Goal: Information Seeking & Learning: Learn about a topic

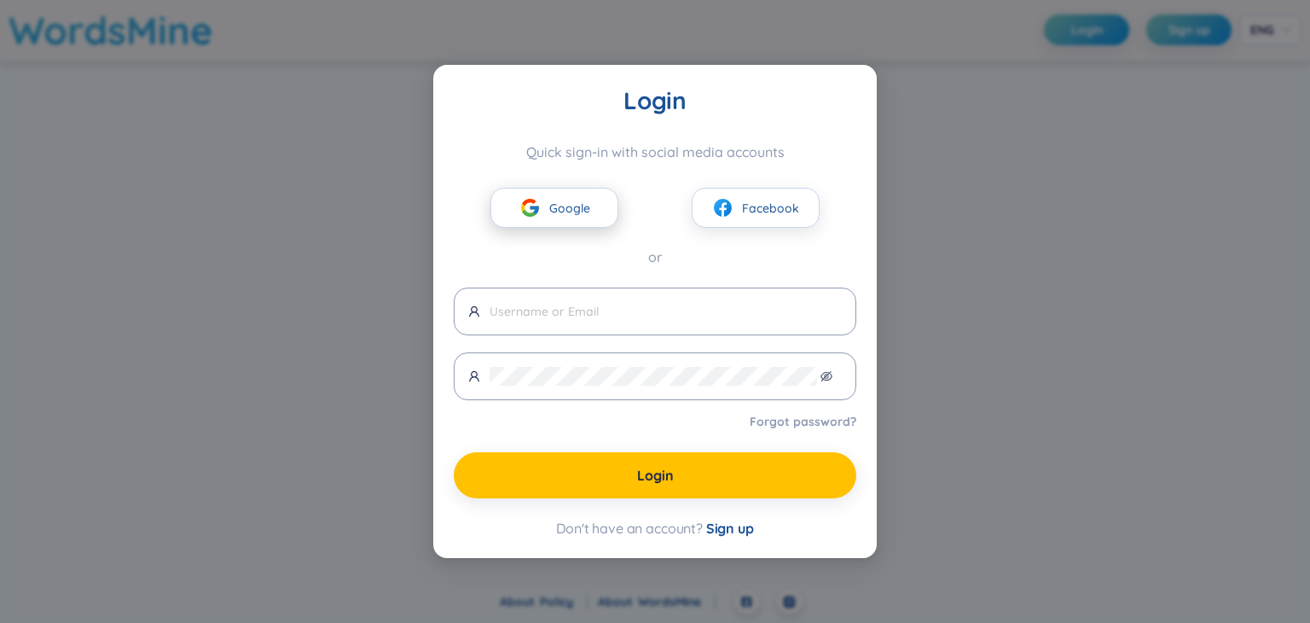
drag, startPoint x: 0, startPoint y: 0, endPoint x: 575, endPoint y: 212, distance: 613.0
click at [575, 212] on span "Google" at bounding box center [569, 208] width 41 height 19
click at [564, 220] on button "Google" at bounding box center [555, 208] width 128 height 40
click at [536, 202] on img at bounding box center [530, 207] width 21 height 21
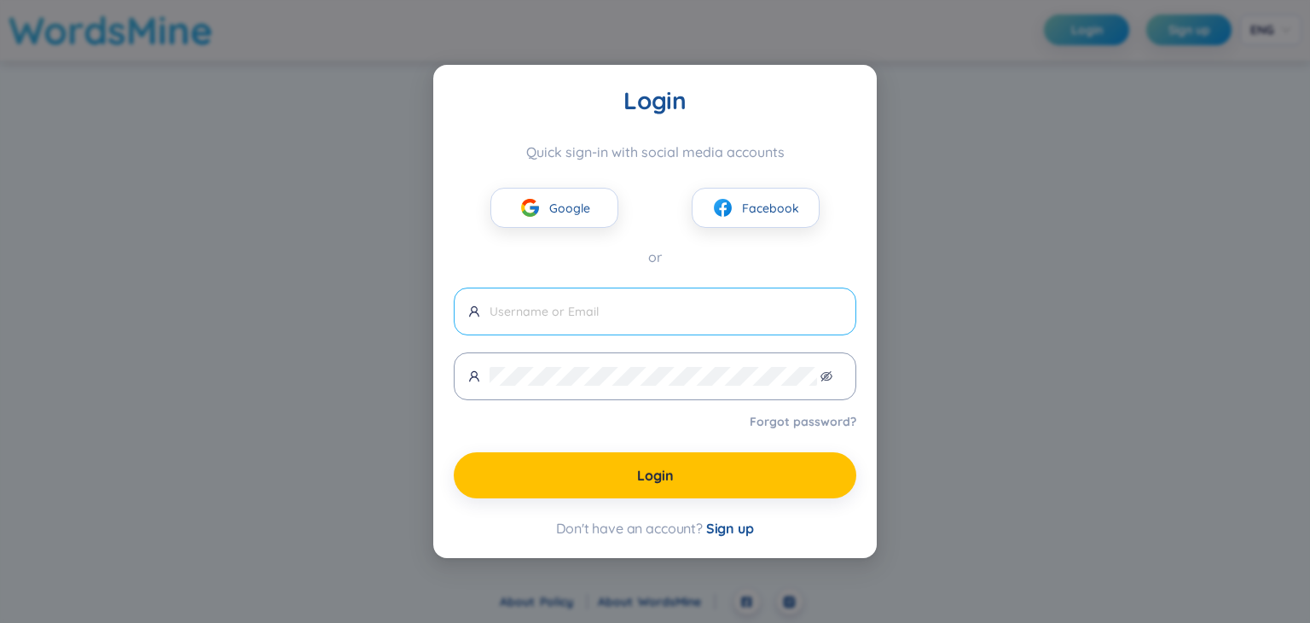
click at [647, 316] on input "text" at bounding box center [666, 311] width 352 height 19
click at [584, 199] on span "Google" at bounding box center [569, 208] width 41 height 19
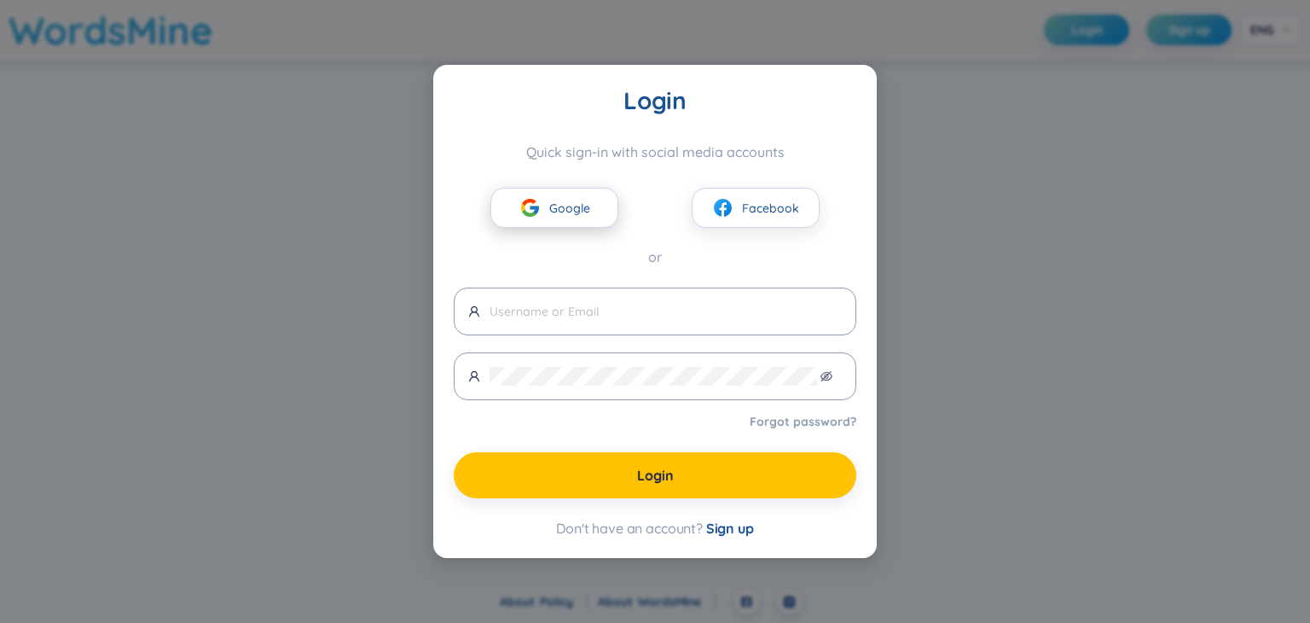
click at [540, 195] on button "Google" at bounding box center [555, 208] width 128 height 40
click at [771, 205] on span "Facebook" at bounding box center [770, 208] width 57 height 19
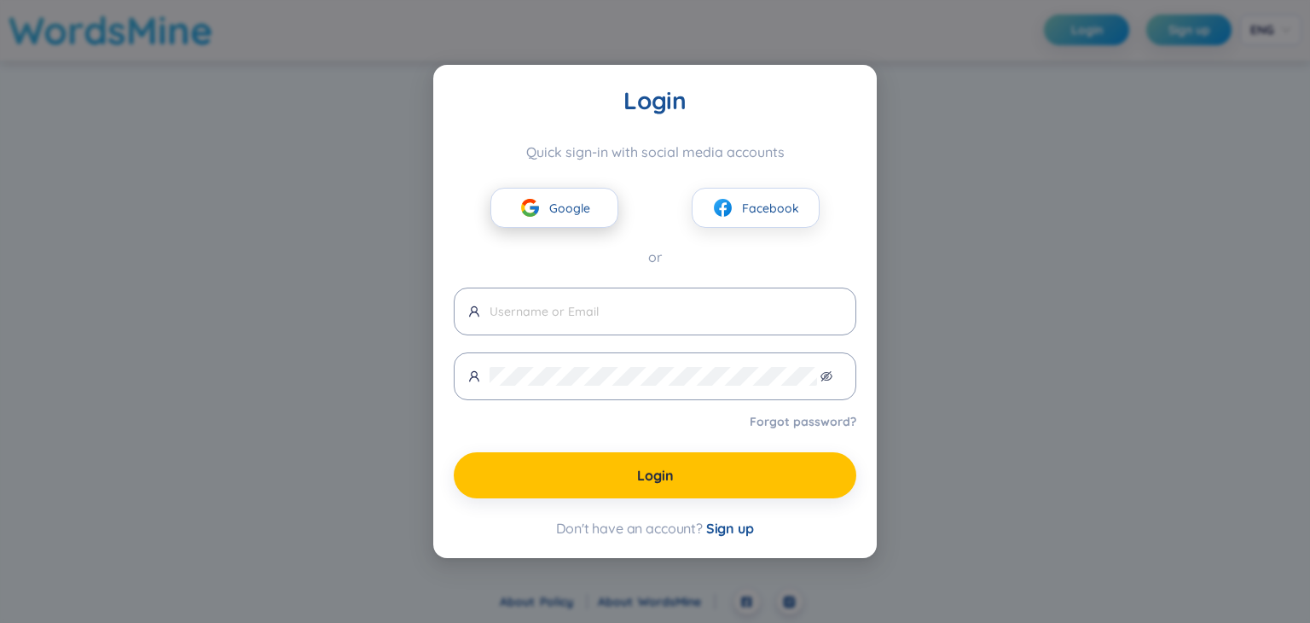
click at [555, 218] on button "Google" at bounding box center [555, 208] width 128 height 40
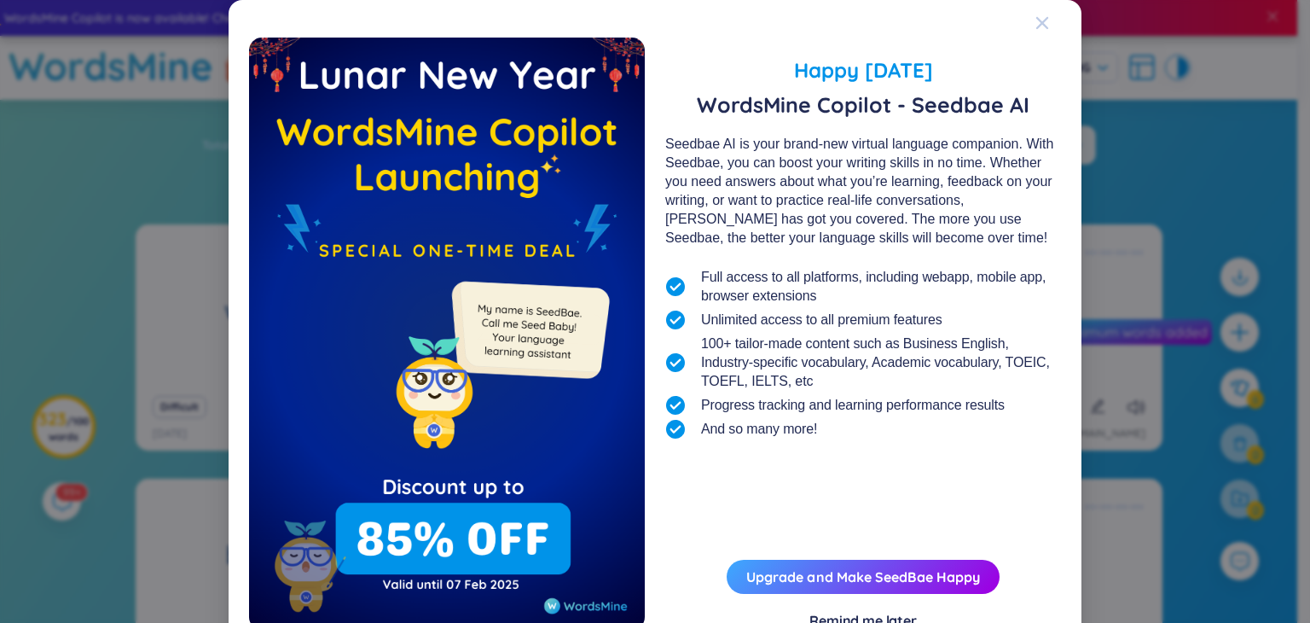
click at [1036, 26] on icon "Close" at bounding box center [1043, 23] width 14 height 14
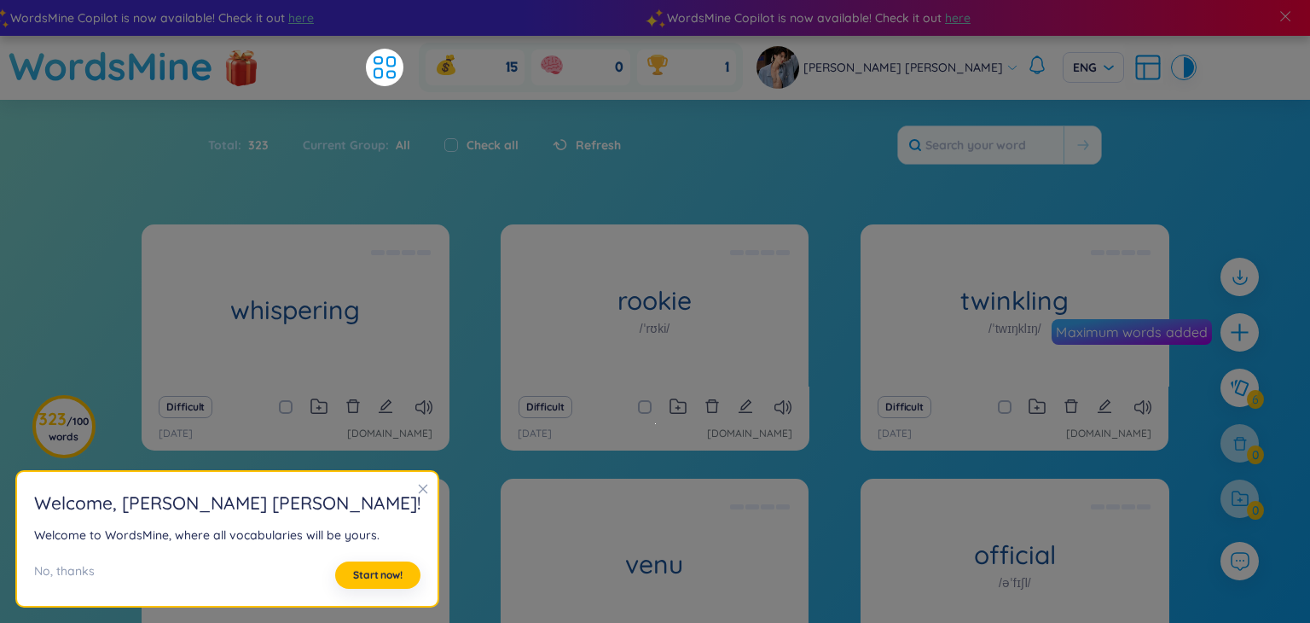
drag, startPoint x: 1310, startPoint y: 333, endPoint x: 1309, endPoint y: 438, distance: 104.9
click at [1309, 438] on html "WordsMine Copilot is now available! Check it out here WordsMine Copilot is now …" at bounding box center [655, 311] width 1310 height 623
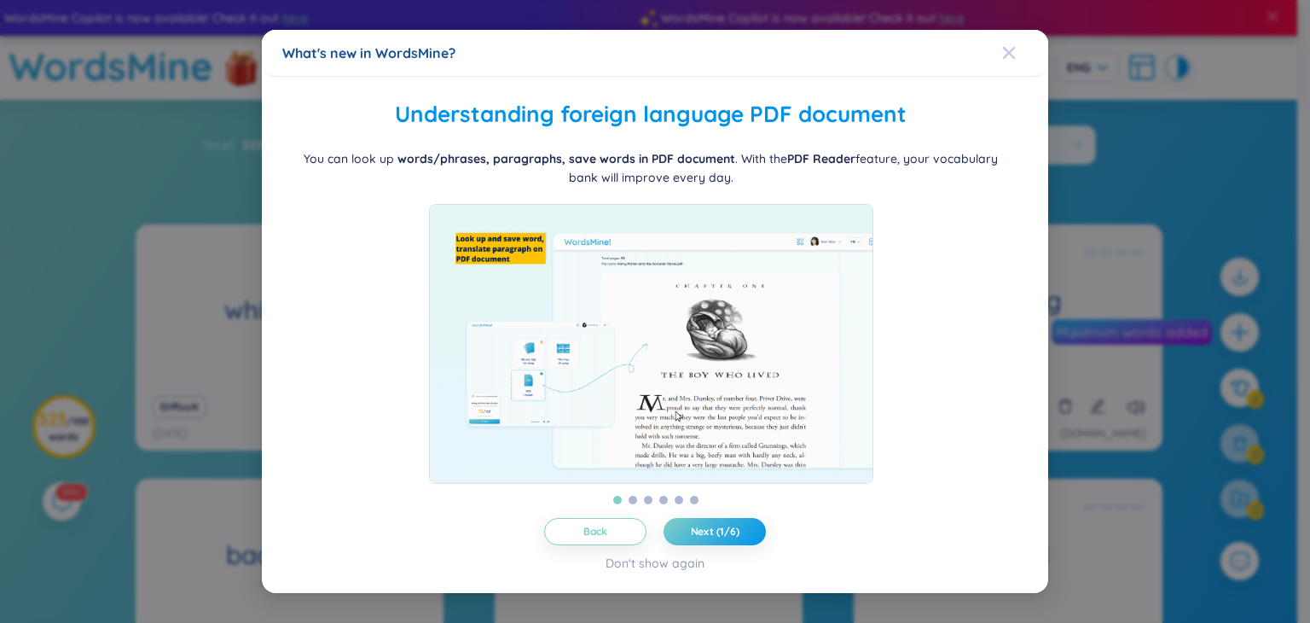
click at [1002, 46] on icon "Close" at bounding box center [1009, 53] width 14 height 14
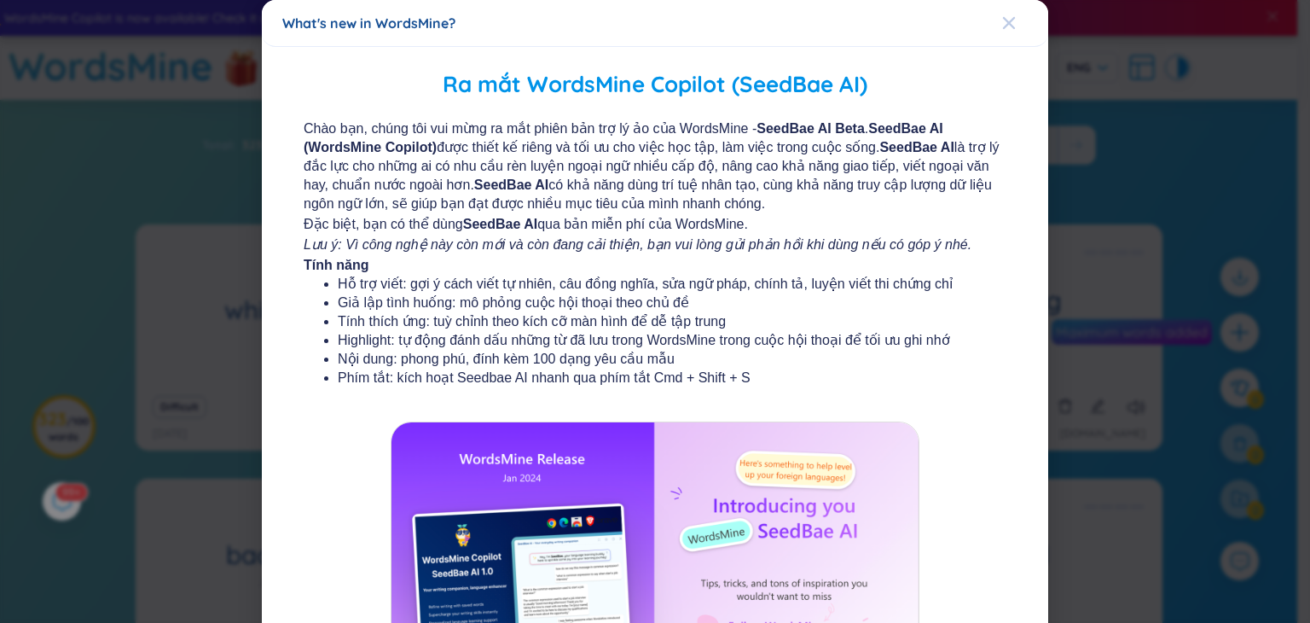
click at [1014, 31] on span "Close" at bounding box center [1025, 23] width 46 height 46
click at [1002, 25] on icon "Close" at bounding box center [1009, 23] width 14 height 14
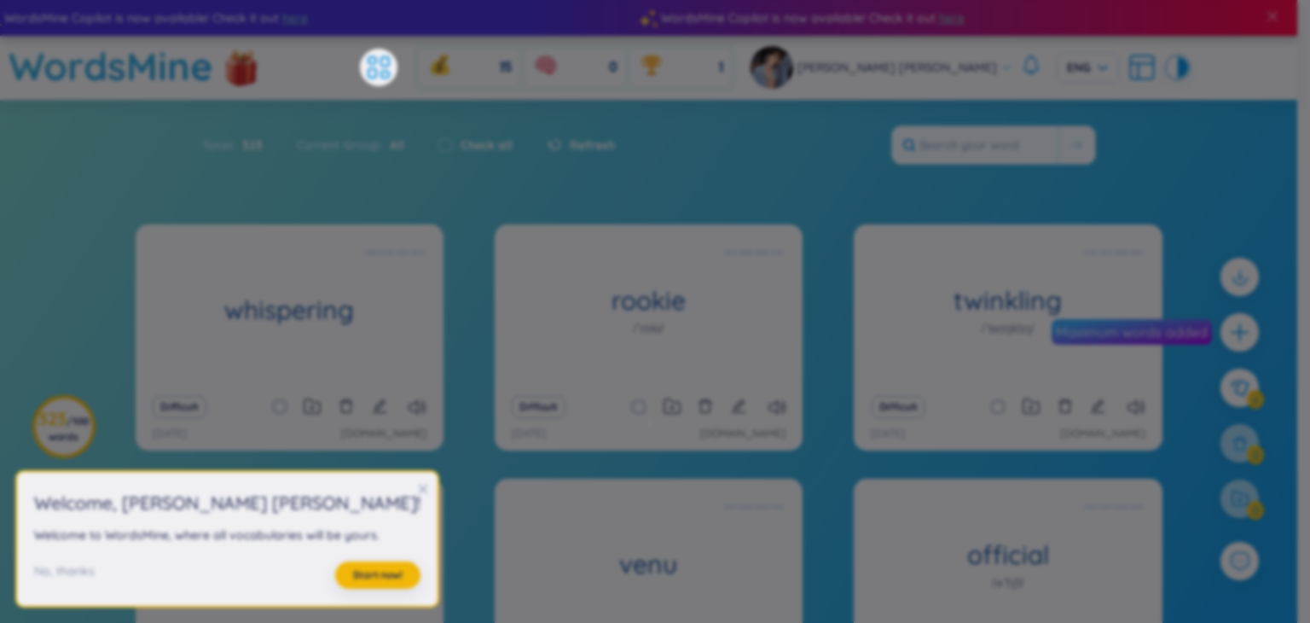
click at [1310, 434] on html "WordsMine Copilot is now available! Check it out here WordsMine Copilot is now …" at bounding box center [655, 311] width 1310 height 623
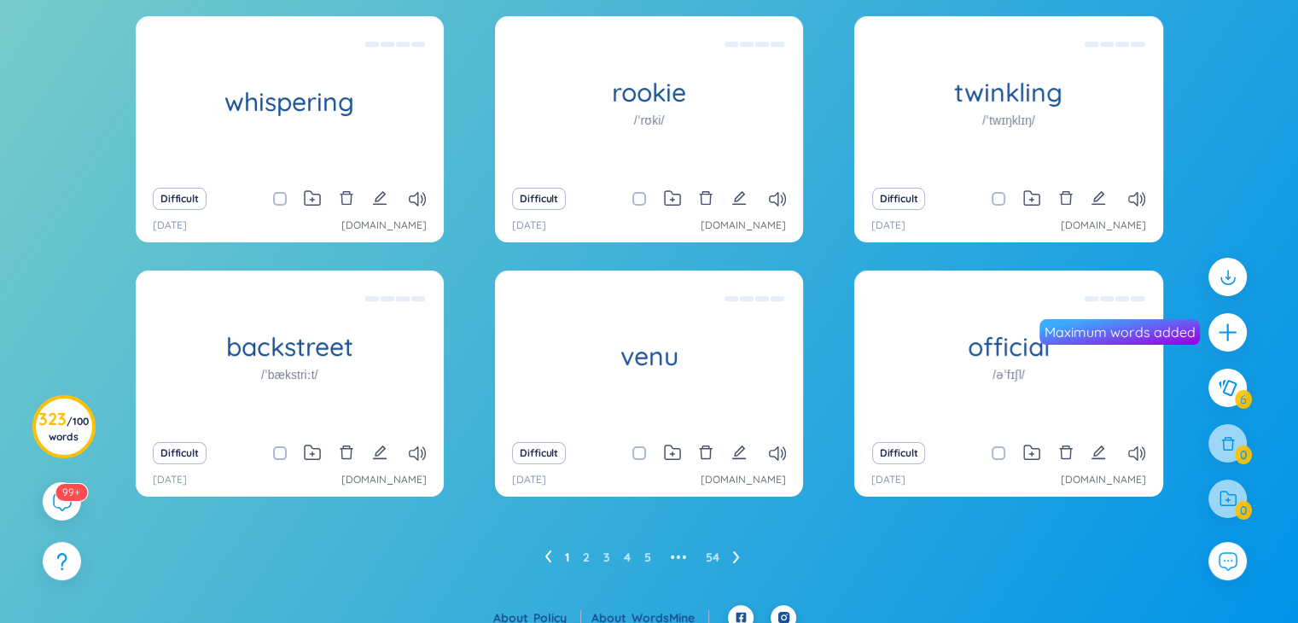
scroll to position [215, 0]
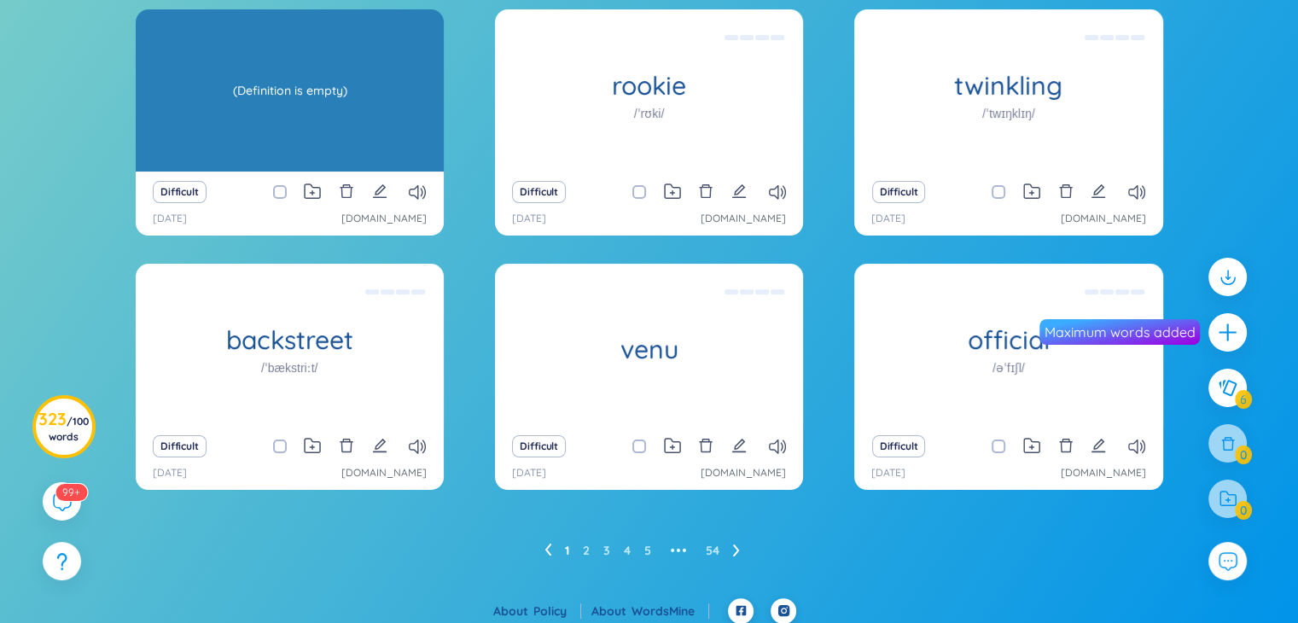
click at [289, 112] on div "(Definition is empty)" at bounding box center [289, 91] width 291 height 154
click at [289, 112] on body "WordsMine Copilot is now available! Check it out here WordsMine Copilot is now …" at bounding box center [649, 96] width 1298 height 623
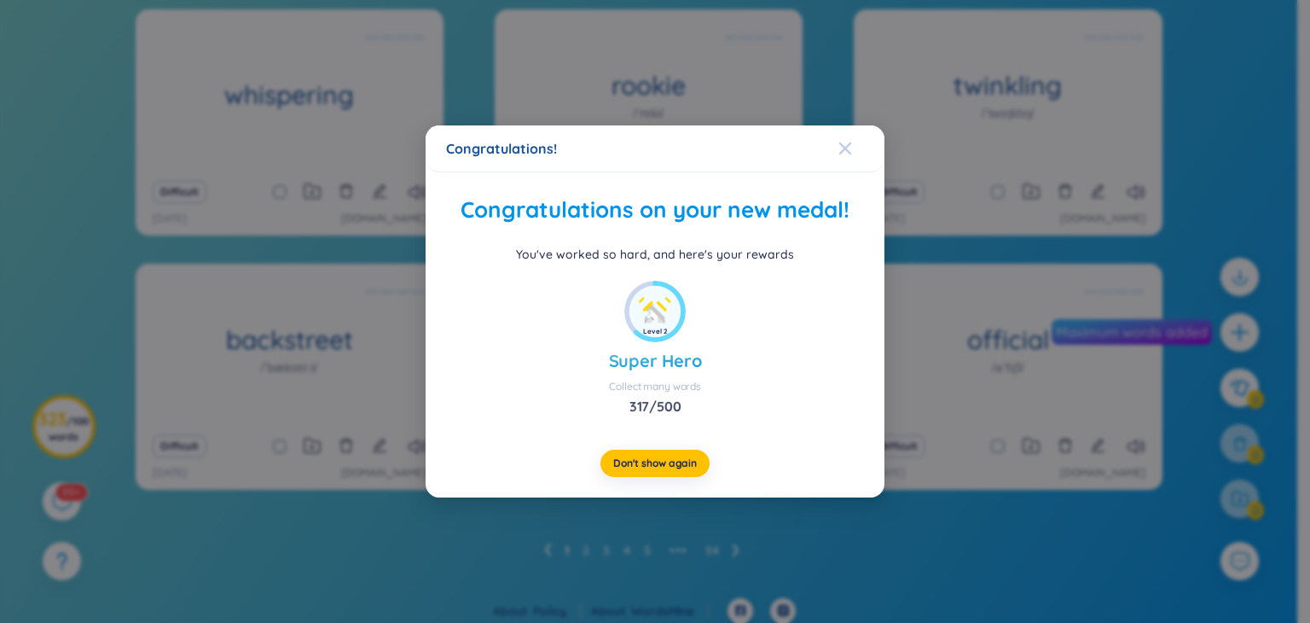
click at [848, 154] on icon "Close" at bounding box center [846, 149] width 14 height 14
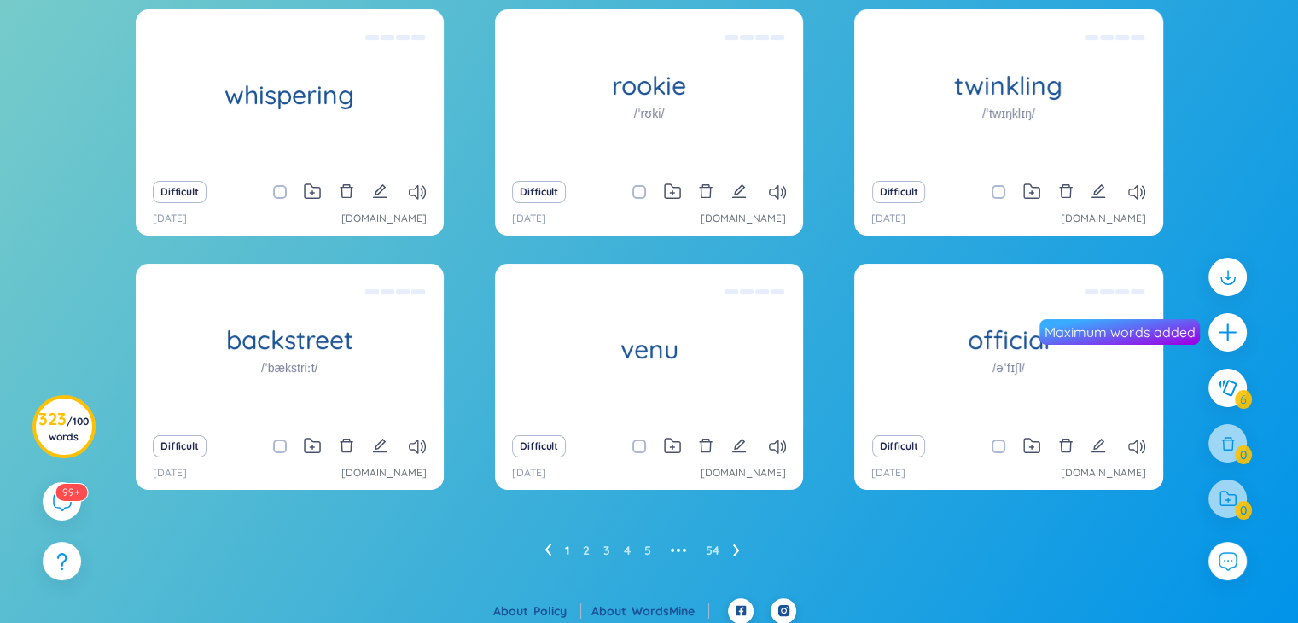
scroll to position [0, 0]
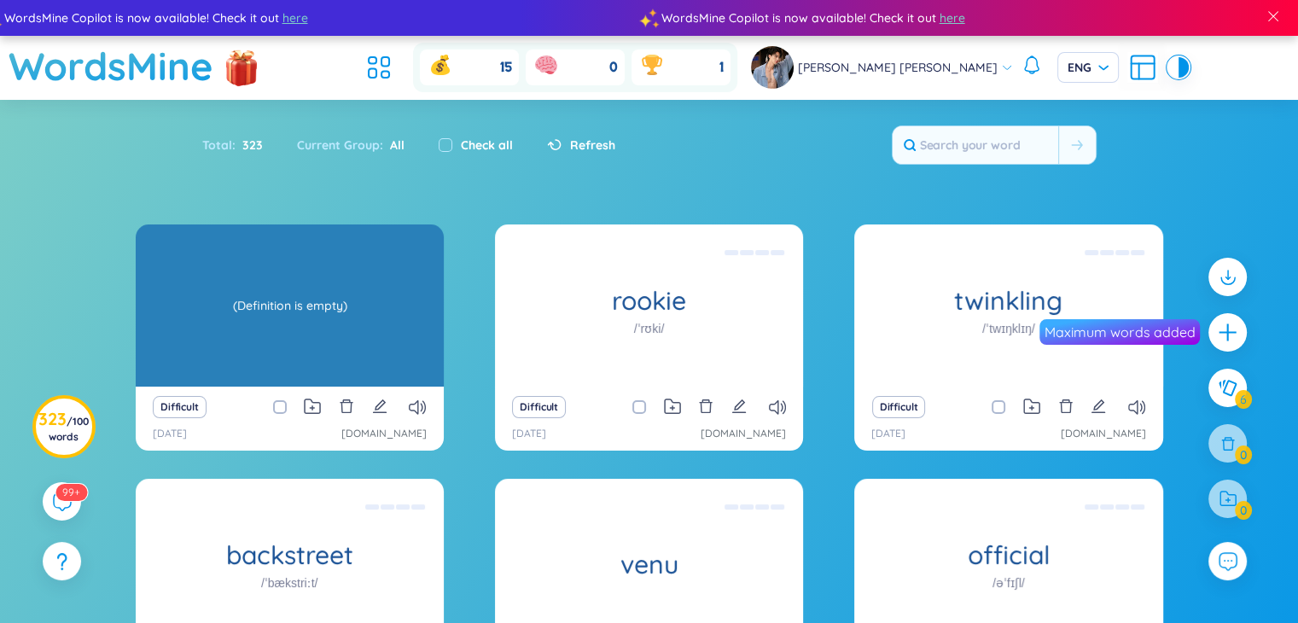
click at [405, 288] on div "(Definition is empty)" at bounding box center [289, 306] width 291 height 154
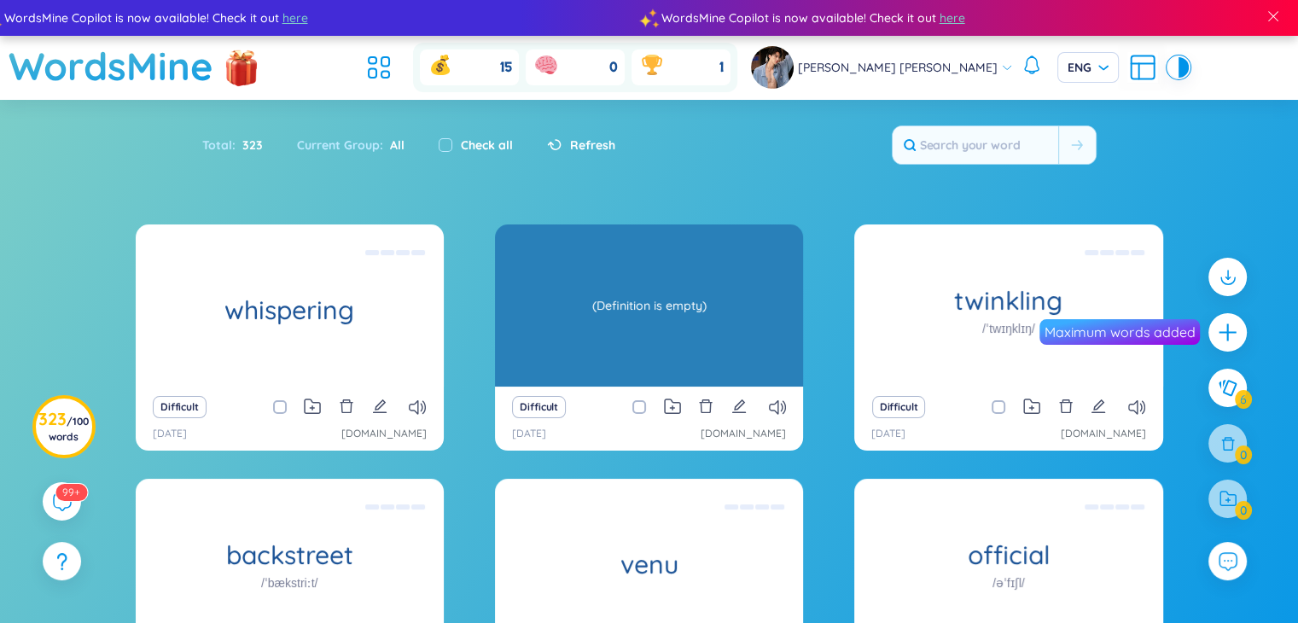
click at [595, 288] on div "rookie /ˈrʊki/ (Definition is empty)" at bounding box center [649, 305] width 308 height 162
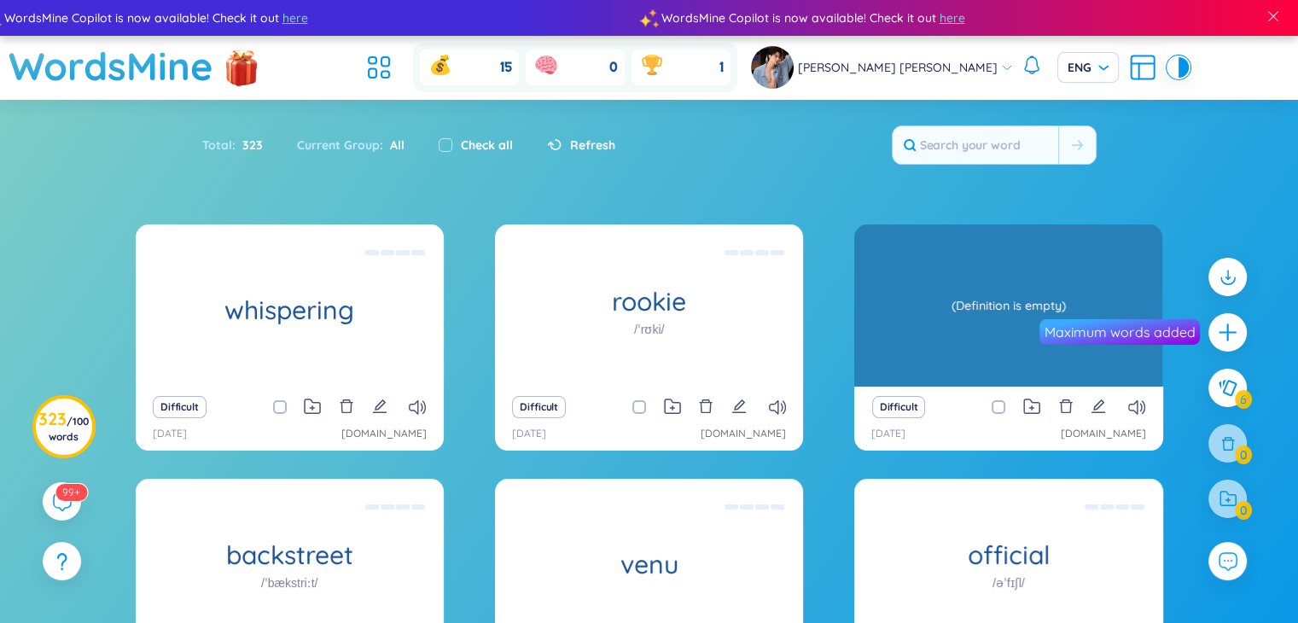
click at [972, 291] on h1 "twinkling" at bounding box center [1008, 301] width 308 height 30
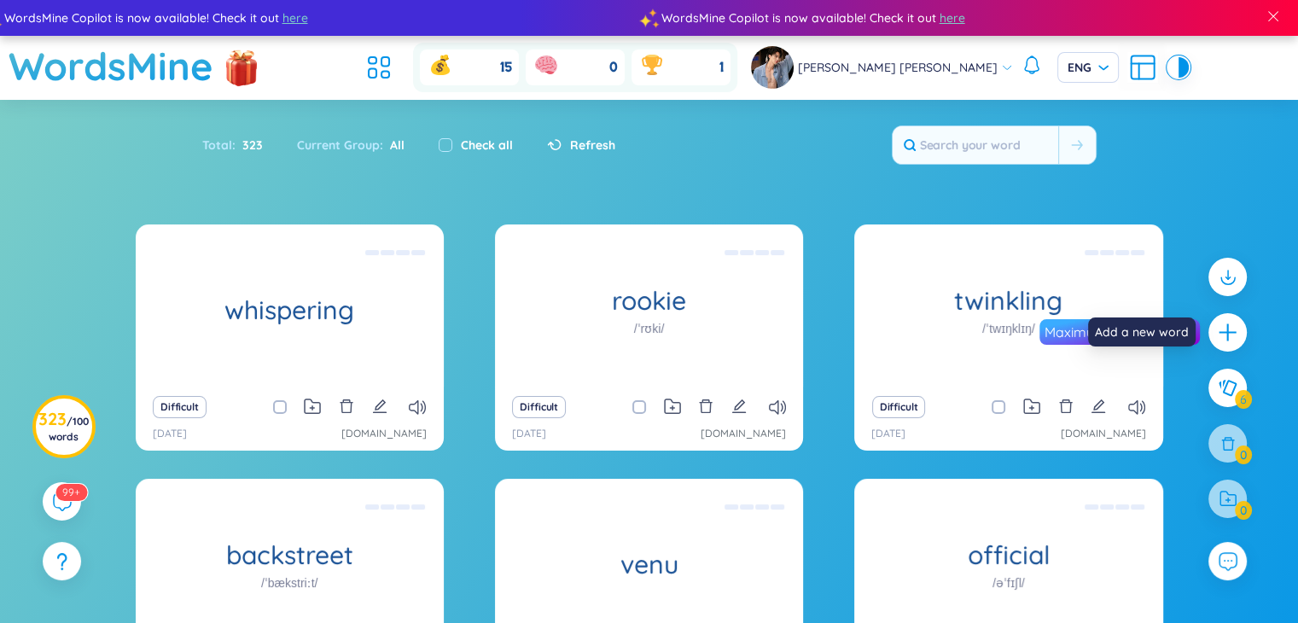
click at [1236, 322] on icon "plus" at bounding box center [1227, 332] width 21 height 21
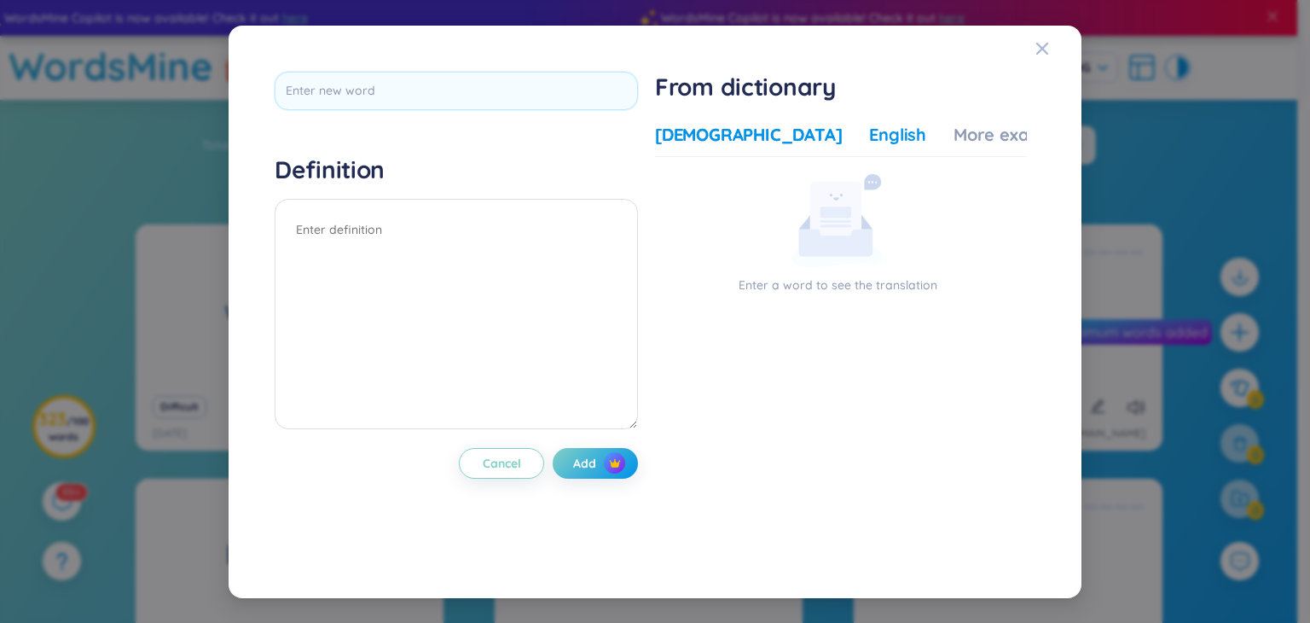
click at [869, 142] on div "English" at bounding box center [897, 135] width 57 height 24
click at [954, 133] on div "More examples" at bounding box center [1016, 135] width 124 height 24
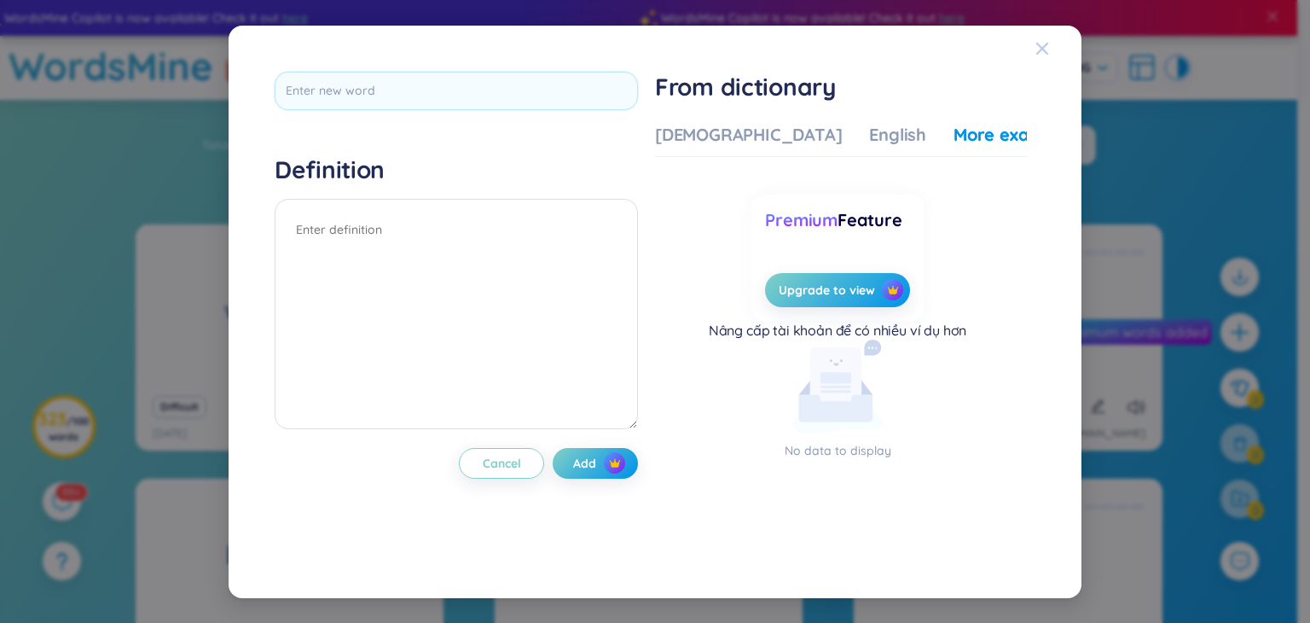
click at [1044, 55] on icon "Close" at bounding box center [1043, 49] width 14 height 14
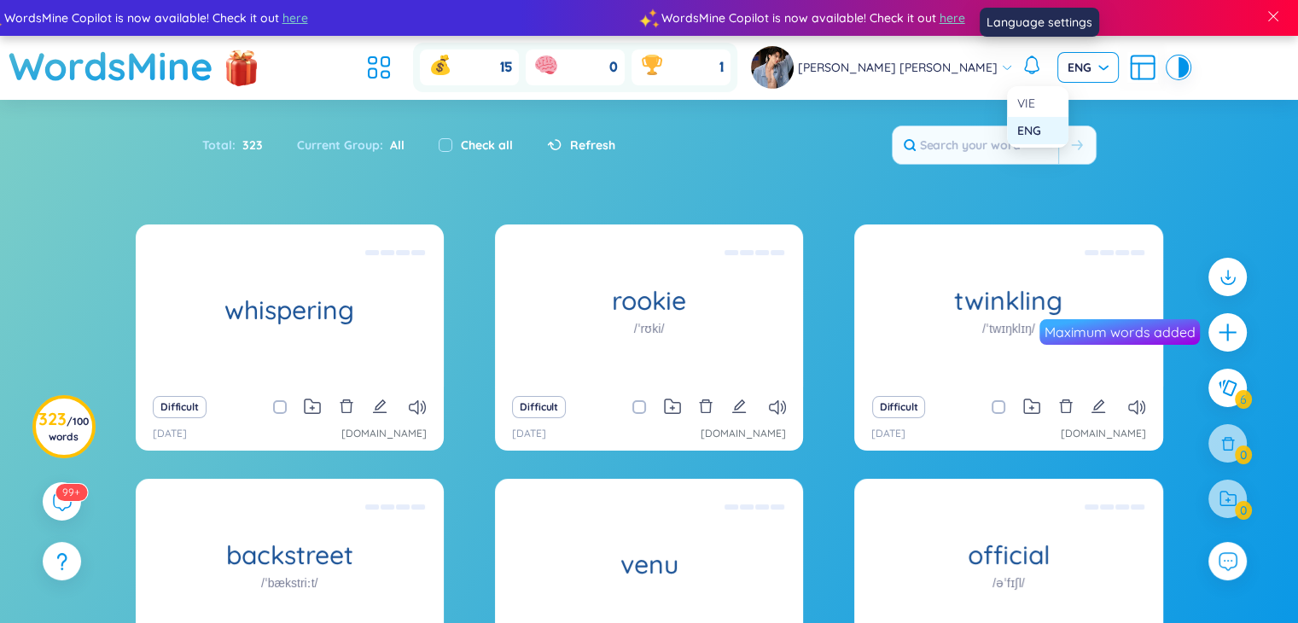
click at [1067, 69] on span "ENG" at bounding box center [1087, 67] width 41 height 17
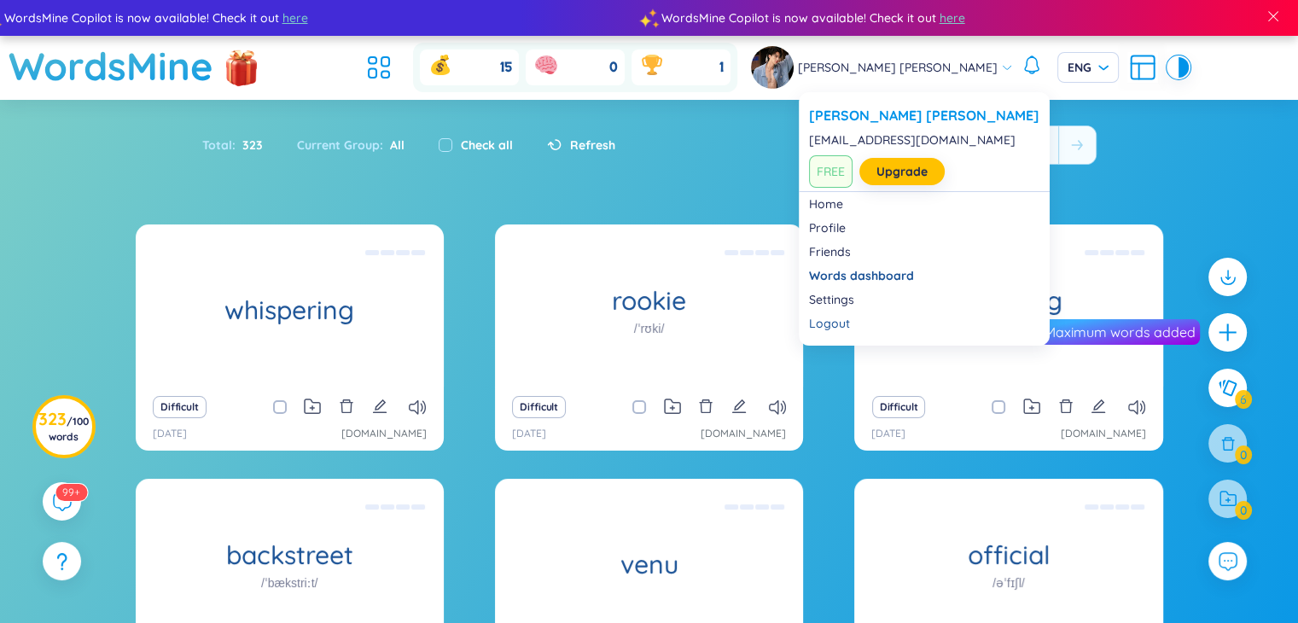
click at [793, 71] on img at bounding box center [772, 67] width 43 height 43
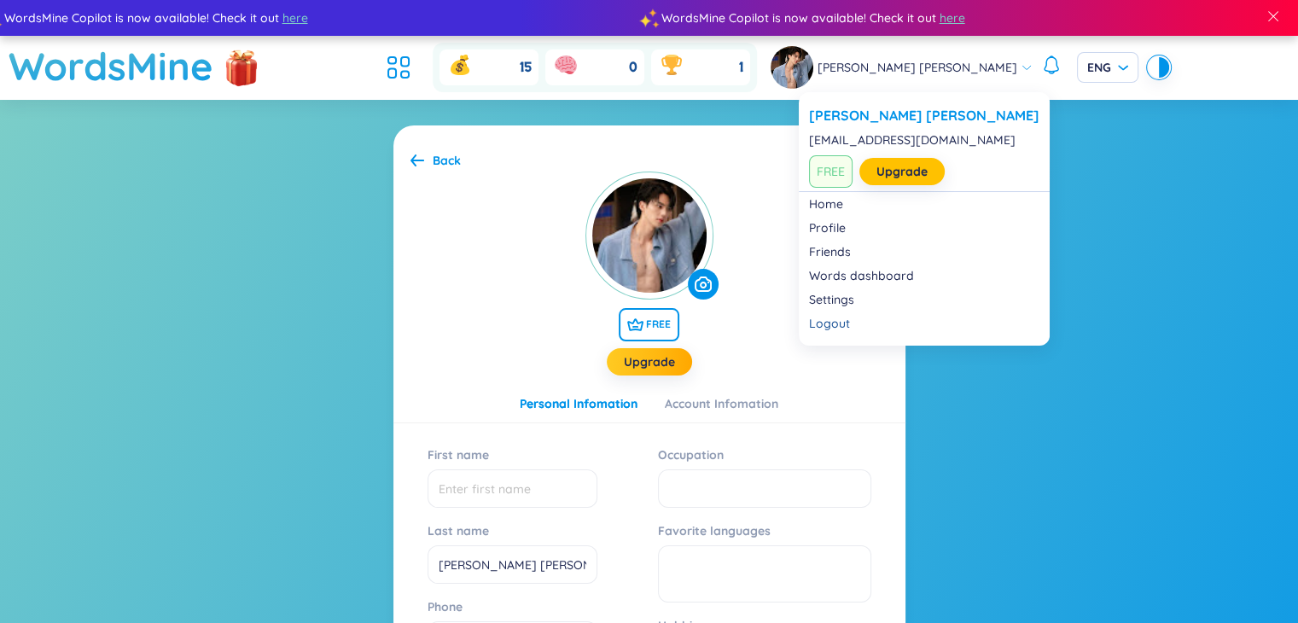
click at [828, 171] on span "FREE" at bounding box center [831, 171] width 44 height 32
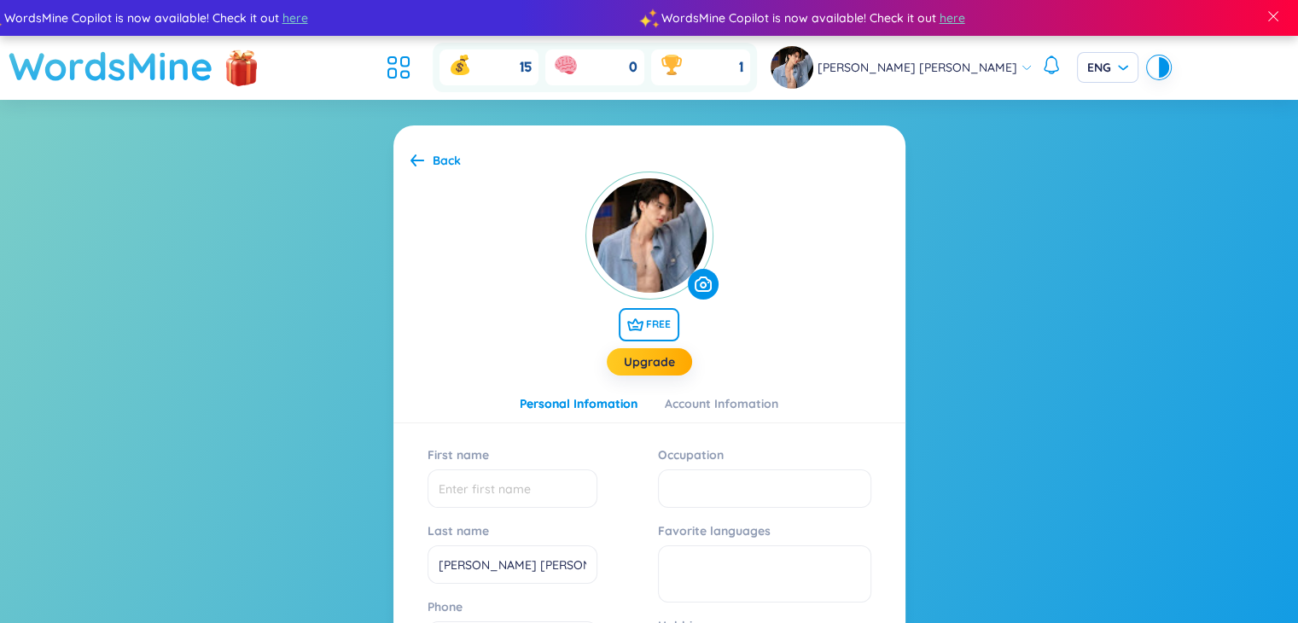
click at [140, 70] on h1 "WordsMine" at bounding box center [111, 66] width 205 height 61
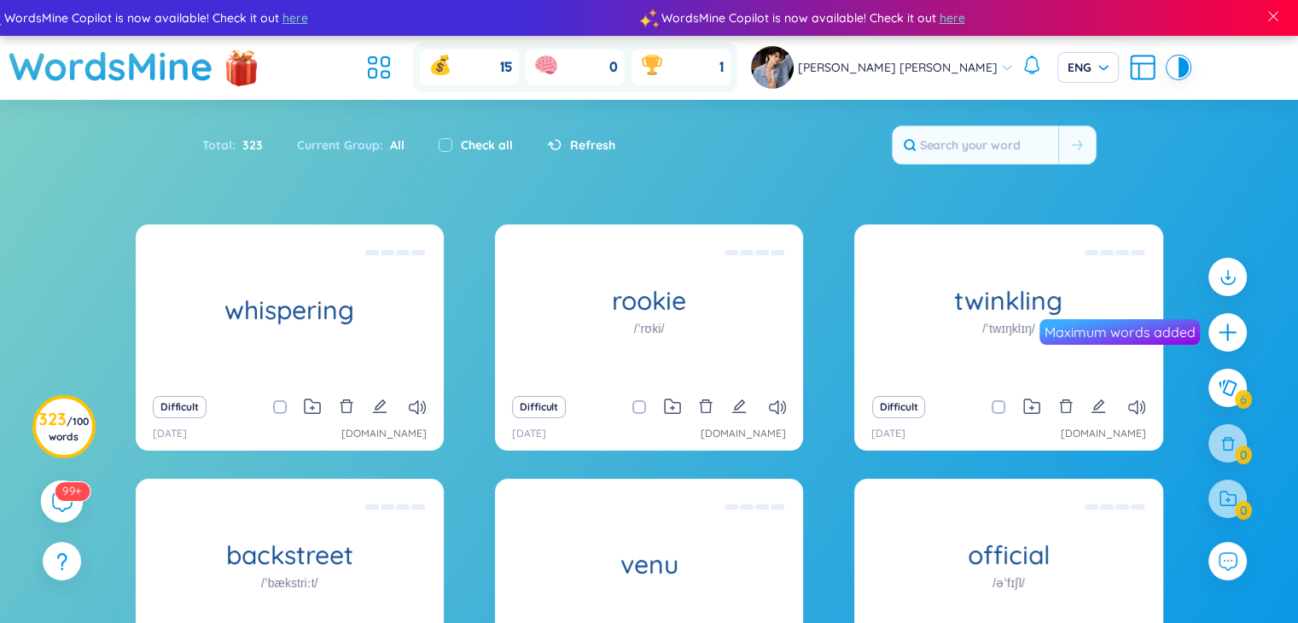
click at [61, 503] on icon at bounding box center [61, 501] width 20 height 20
click at [533, 138] on div "Refresh" at bounding box center [572, 145] width 85 height 36
click at [66, 418] on span "/ 100 words" at bounding box center [69, 429] width 40 height 28
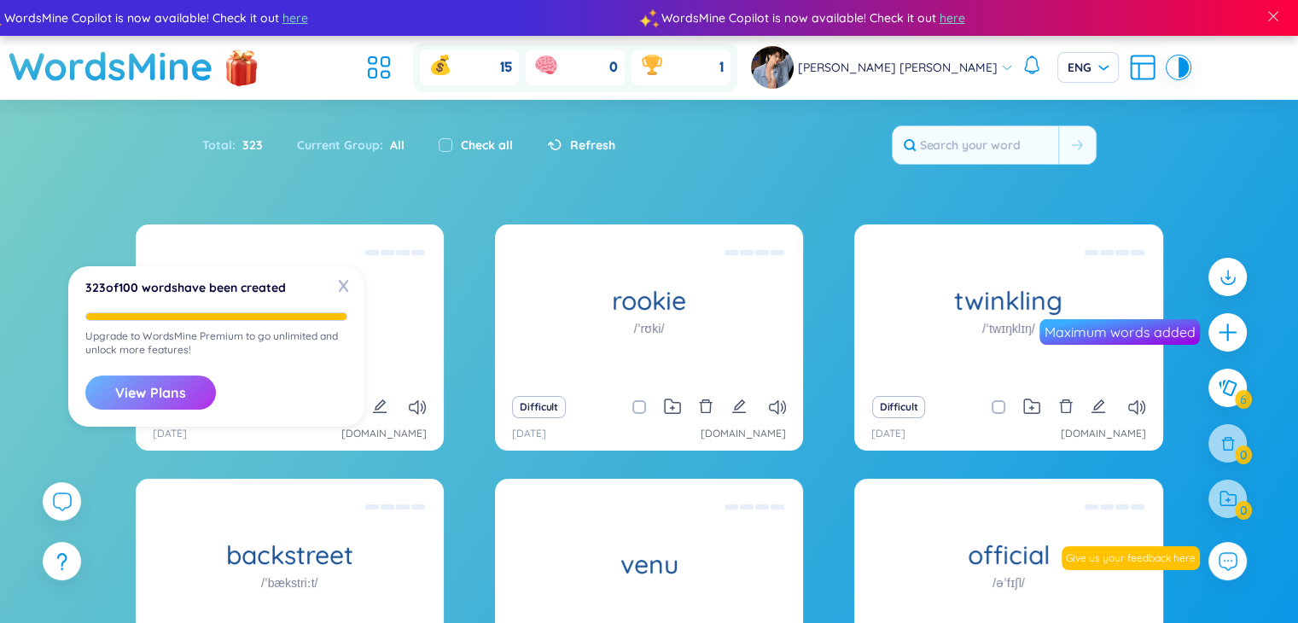
click at [139, 396] on button "View Plans" at bounding box center [150, 392] width 131 height 34
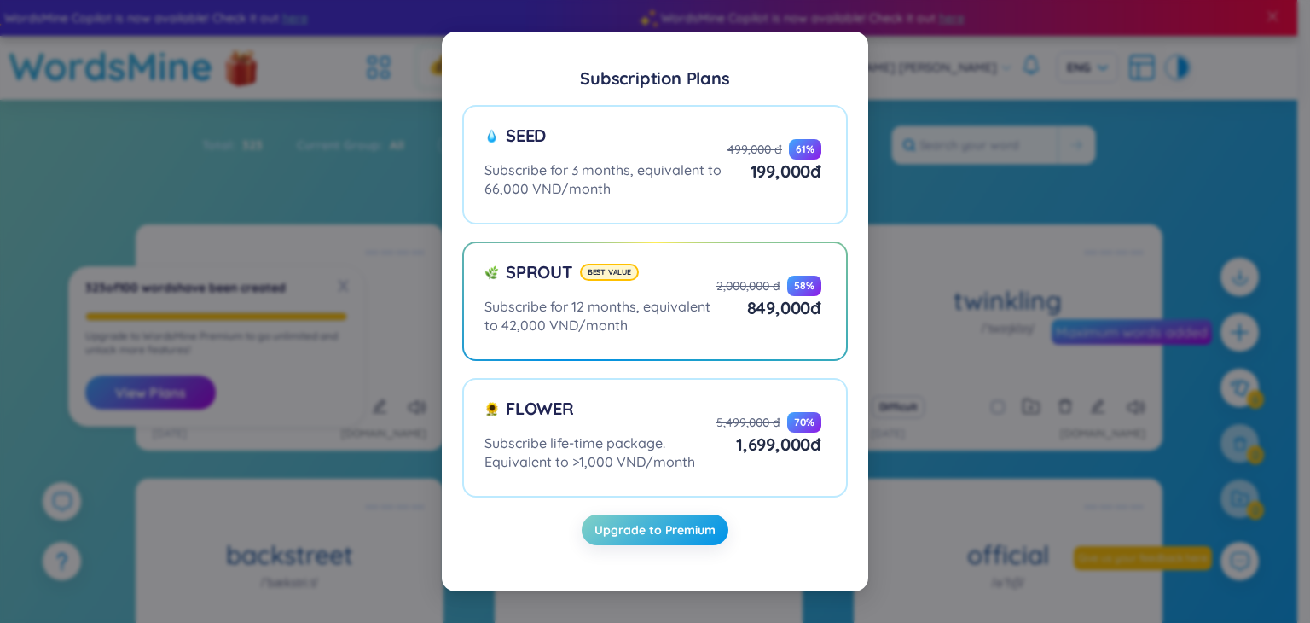
click at [1120, 346] on div "Subscription Plans Seed Subscribe for 3 months, equivalent to 66,000 VND/month …" at bounding box center [655, 311] width 1310 height 623
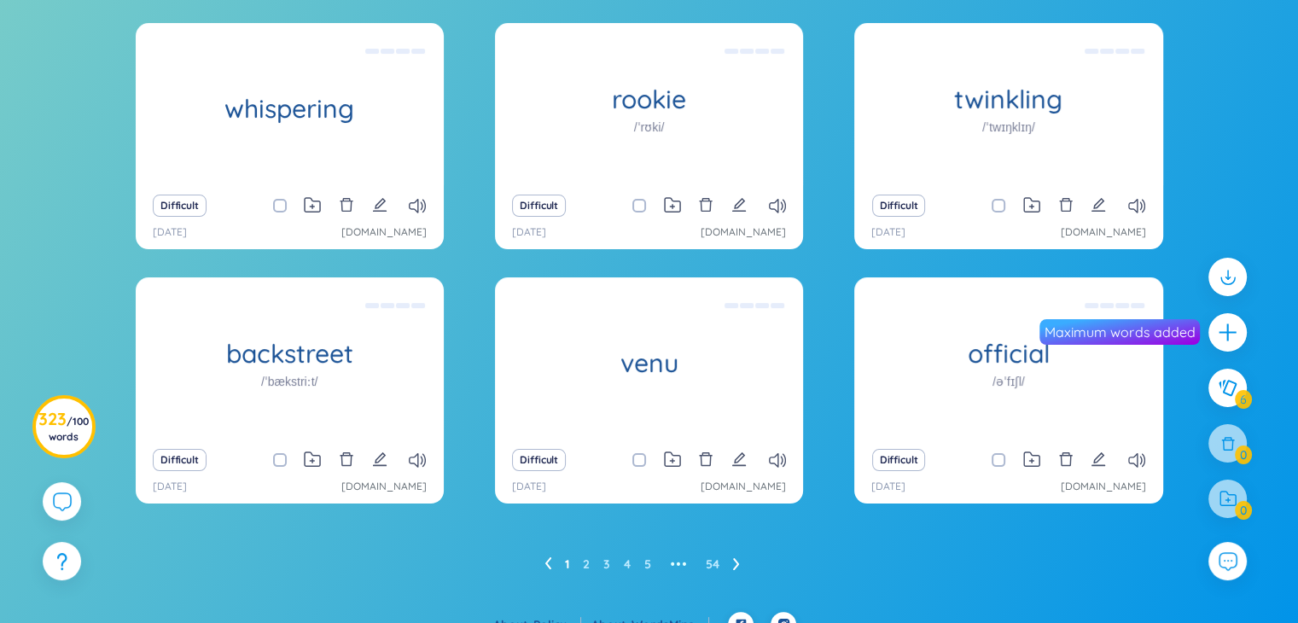
scroll to position [224, 0]
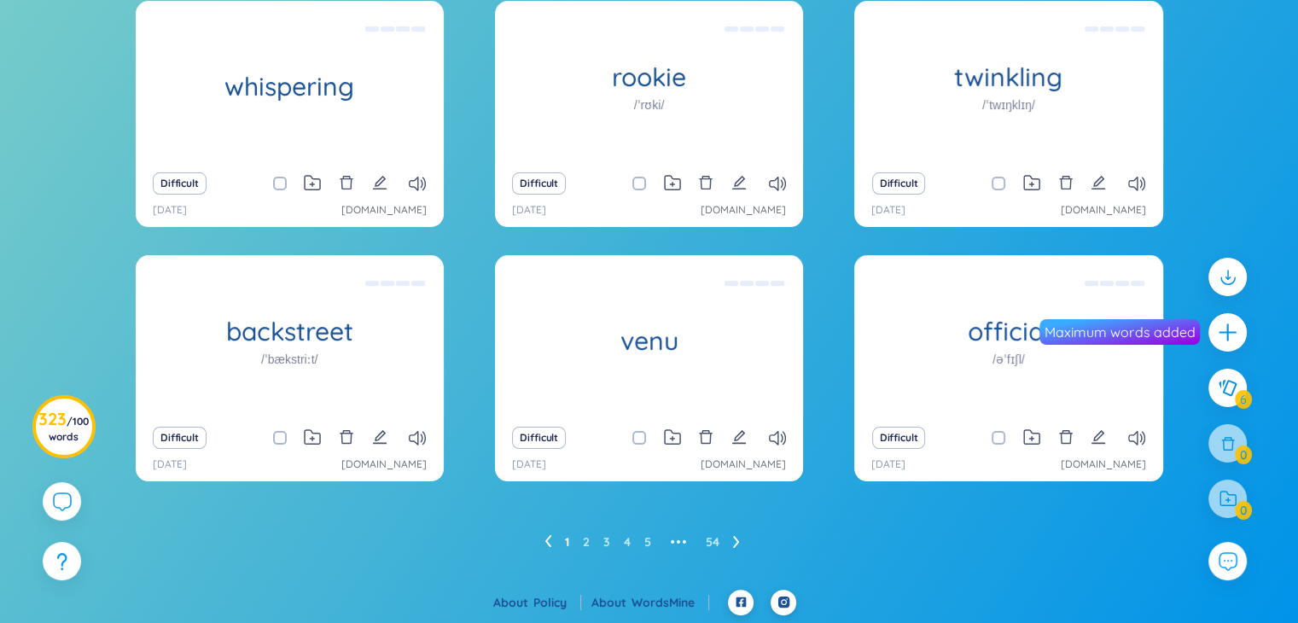
click at [703, 543] on ul "1 2 3 4 5 ••• 54" at bounding box center [648, 541] width 209 height 27
click at [712, 542] on link "54" at bounding box center [713, 542] width 14 height 26
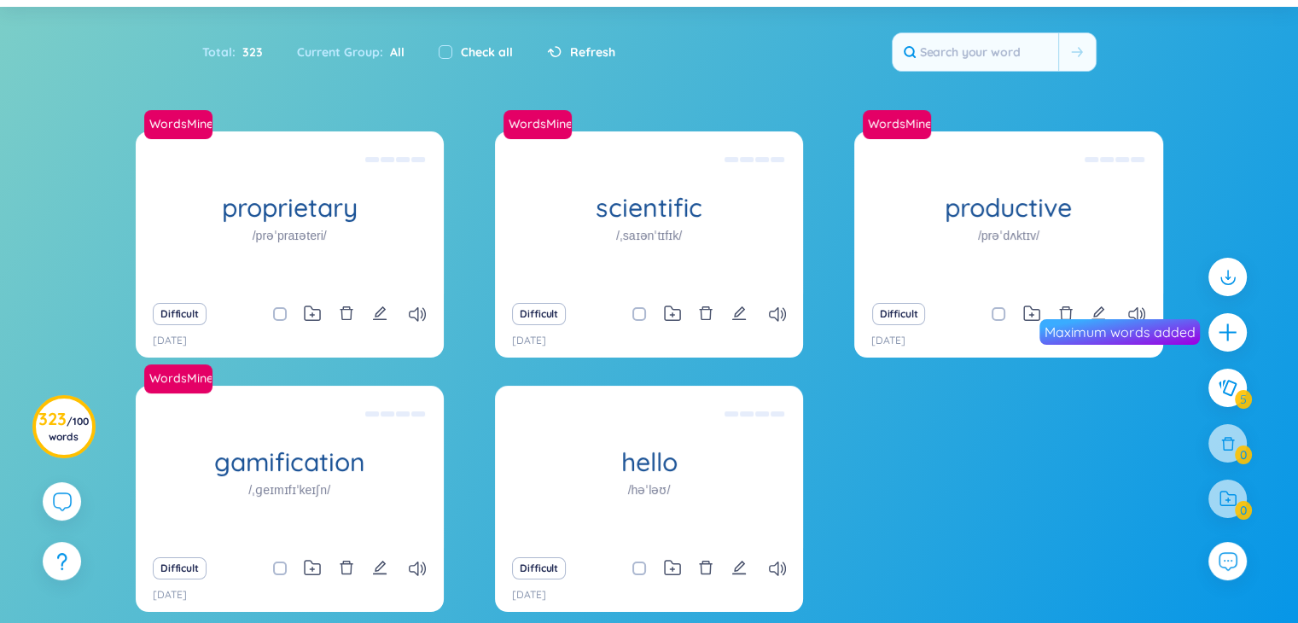
scroll to position [90, 0]
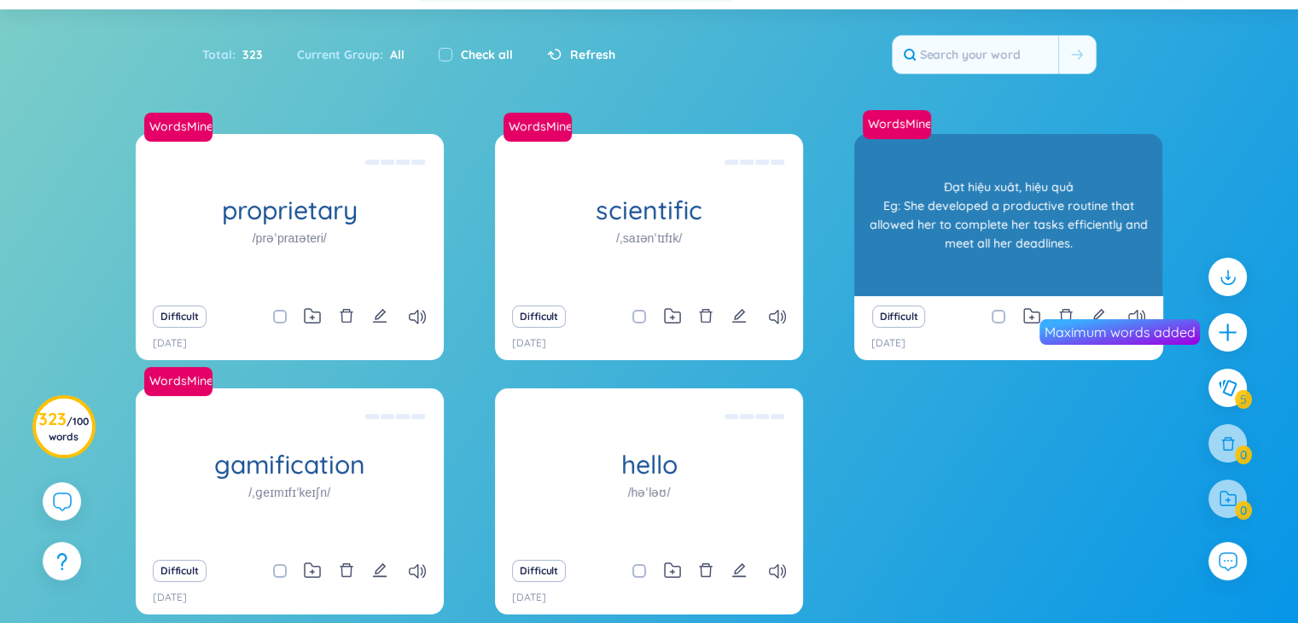
click at [1004, 195] on h1 "productive" at bounding box center [1008, 210] width 308 height 30
click at [1004, 194] on div "Đạt hiệu xuât, hiệu quả Eg: She developed a productive routine that allowed her…" at bounding box center [1008, 215] width 291 height 154
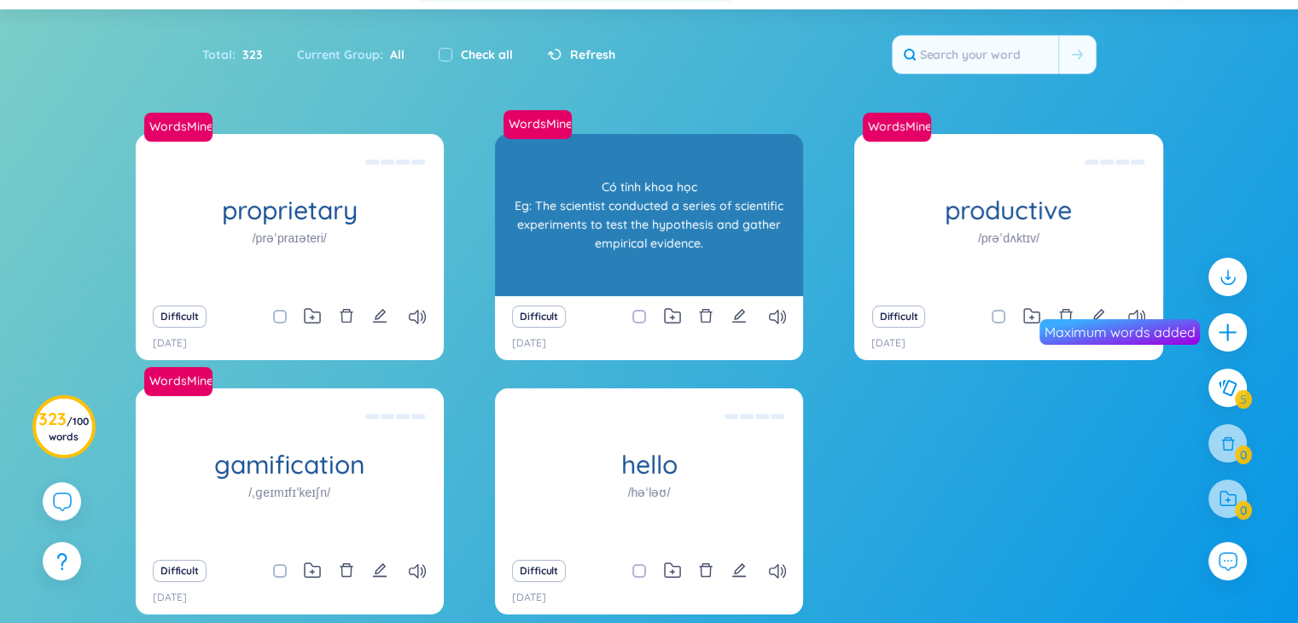
click at [643, 249] on div "scientific /ˌsaɪənˈtɪfɪk/" at bounding box center [649, 215] width 308 height 162
